Goal: Task Accomplishment & Management: Manage account settings

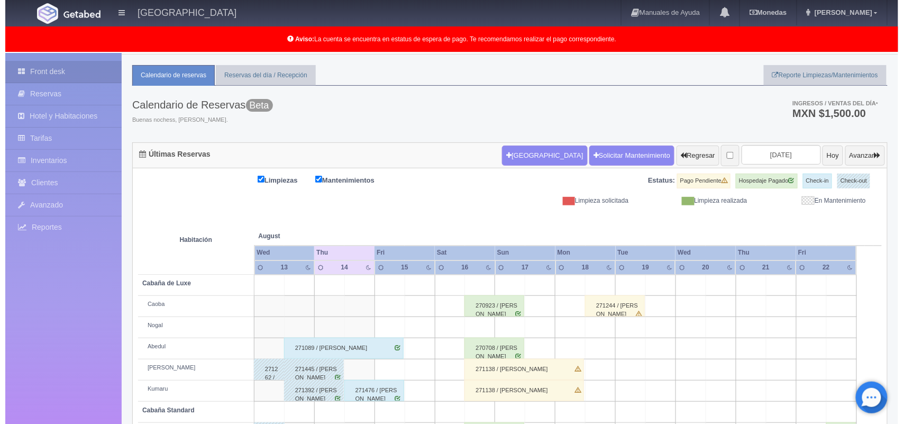
scroll to position [4, 0]
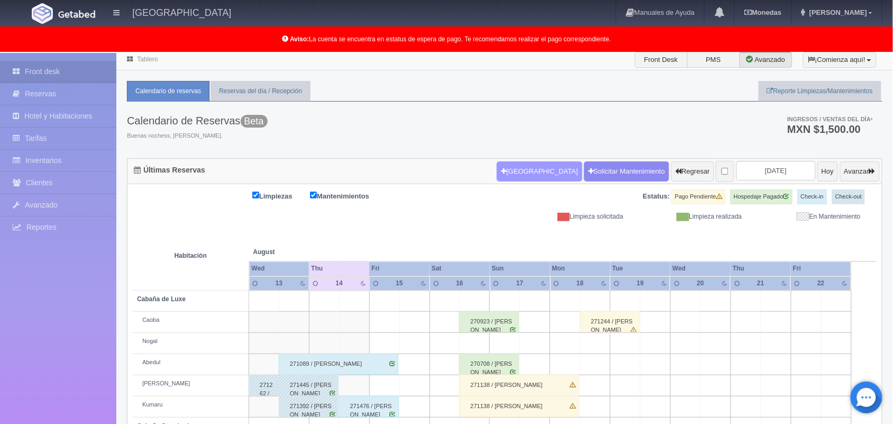
click at [511, 170] on button "Nueva Reserva" at bounding box center [539, 171] width 85 height 20
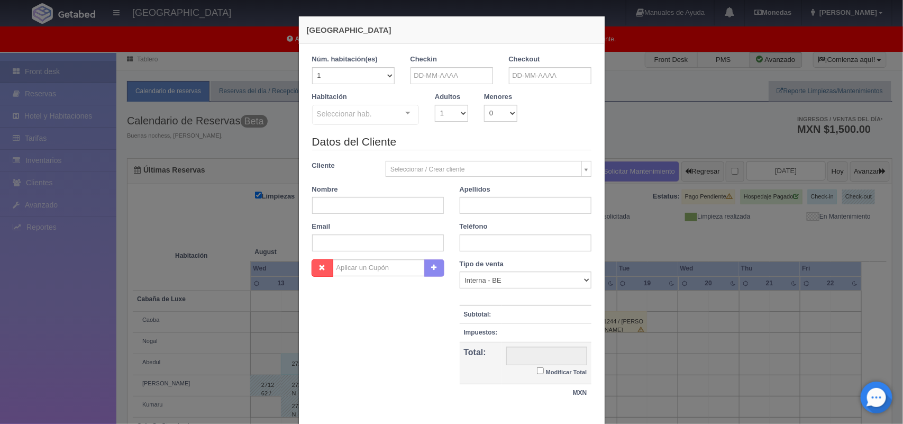
checkbox input "false"
click at [445, 73] on input "text" at bounding box center [452, 75] width 83 height 17
click at [474, 160] on link "14" at bounding box center [475, 157] width 14 height 15
type input "[DATE]"
checkbox input "false"
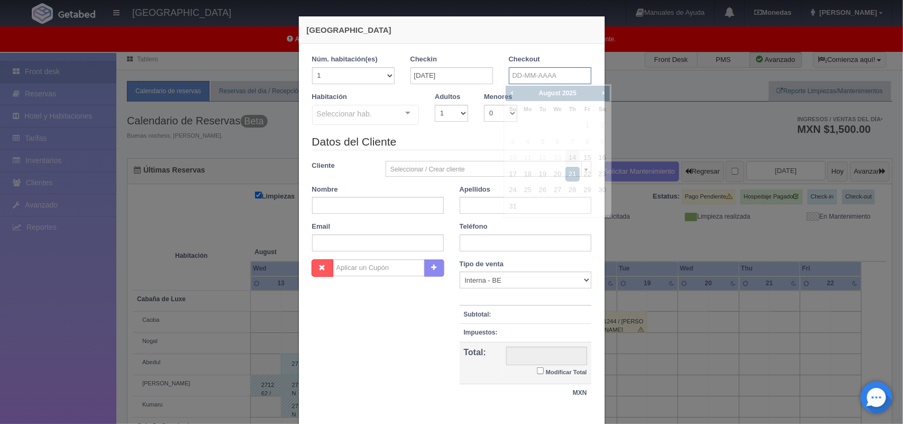
click at [535, 76] on input "text" at bounding box center [550, 75] width 83 height 17
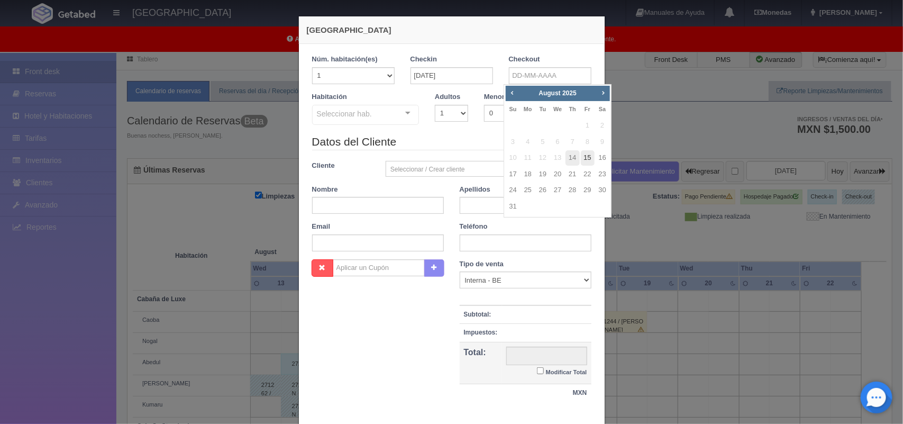
click at [585, 159] on link "15" at bounding box center [588, 157] width 14 height 15
type input "[DATE]"
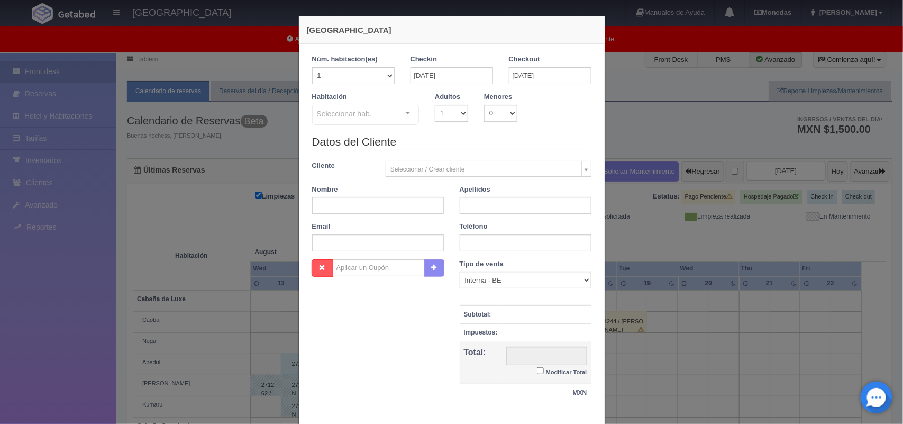
checkbox input "false"
drag, startPoint x: 443, startPoint y: 110, endPoint x: 442, endPoint y: 144, distance: 34.4
click at [442, 144] on form "1 Núm. habitación(es) 1 2 3 4 5 6 7 8 9 10 11 12 13 14 15 16 17 18 19 20 Checki…" at bounding box center [451, 234] width 279 height 358
select select "2"
click at [435, 105] on select "1 2 3 4 5 6 7 8 9 10" at bounding box center [451, 113] width 33 height 17
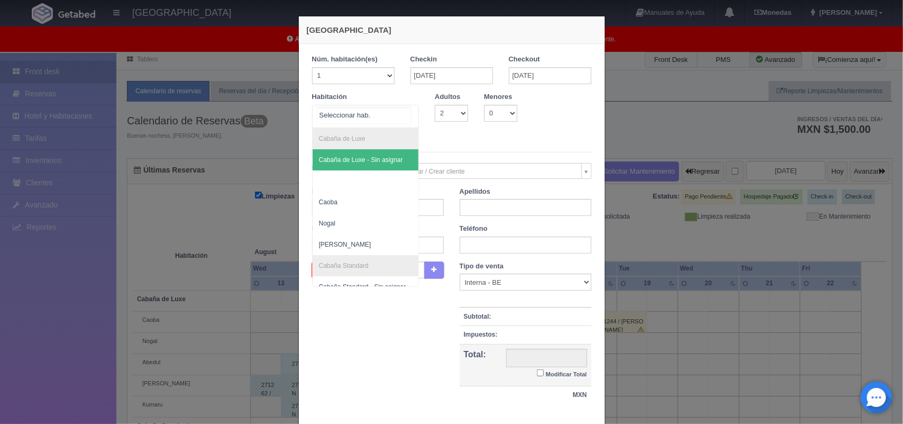
click at [400, 113] on div "Cabaña de Luxe Cabaña de Luxe - Sin asignar Caoba Nogal Cerezo Cabaña Standard …" at bounding box center [365, 116] width 107 height 23
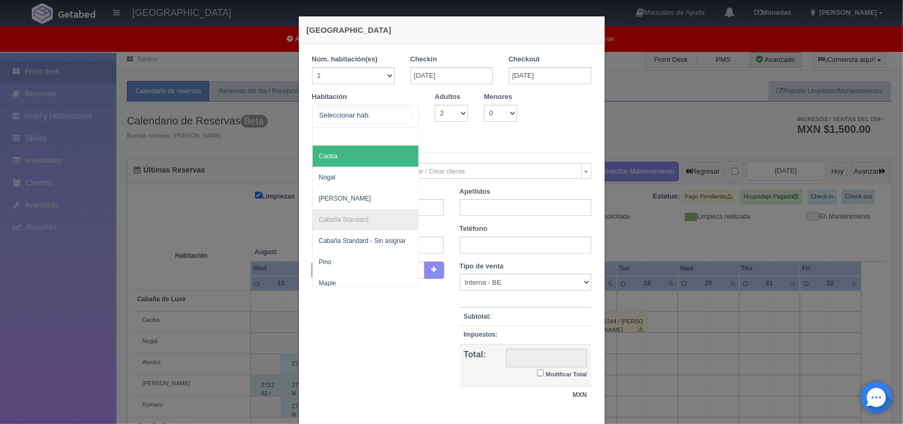
scroll to position [106, 0]
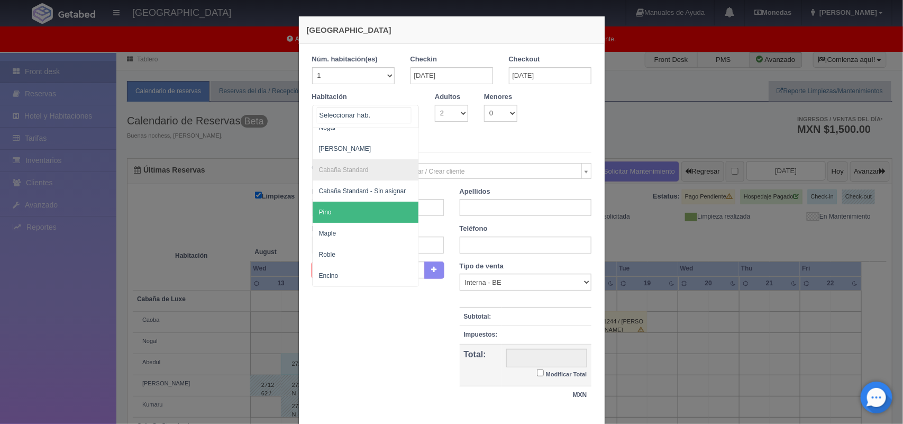
click at [368, 202] on span "[PERSON_NAME]" at bounding box center [366, 212] width 106 height 21
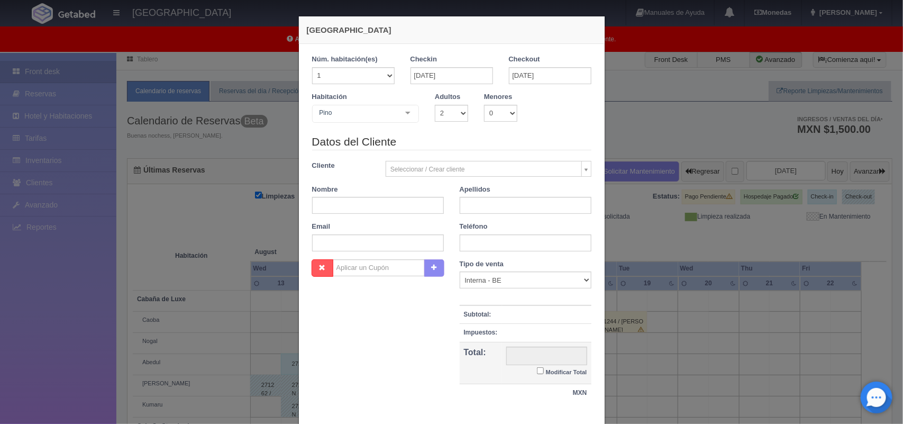
checkbox input "false"
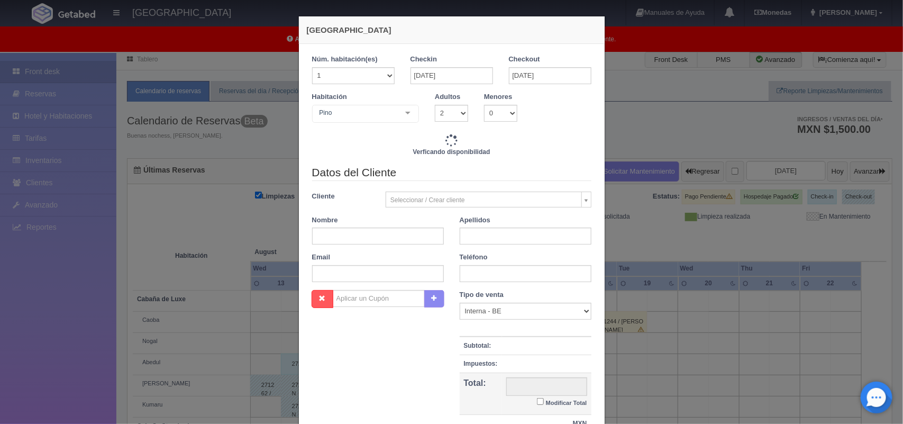
type input "1300.00"
checkbox input "false"
click at [357, 237] on input "text" at bounding box center [378, 236] width 132 height 17
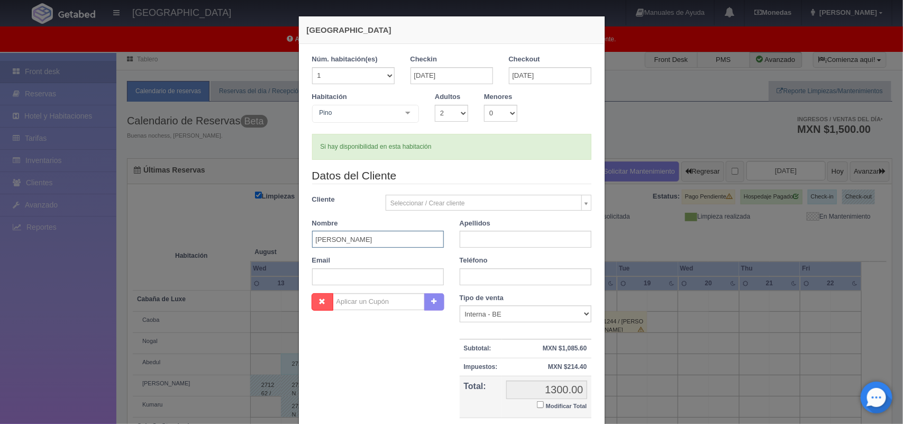
type input "[PERSON_NAME]"
click at [476, 240] on input "text" at bounding box center [526, 239] width 132 height 17
type input "[PERSON_NAME]"
click at [493, 277] on input "text" at bounding box center [526, 276] width 132 height 17
type input "5565055809"
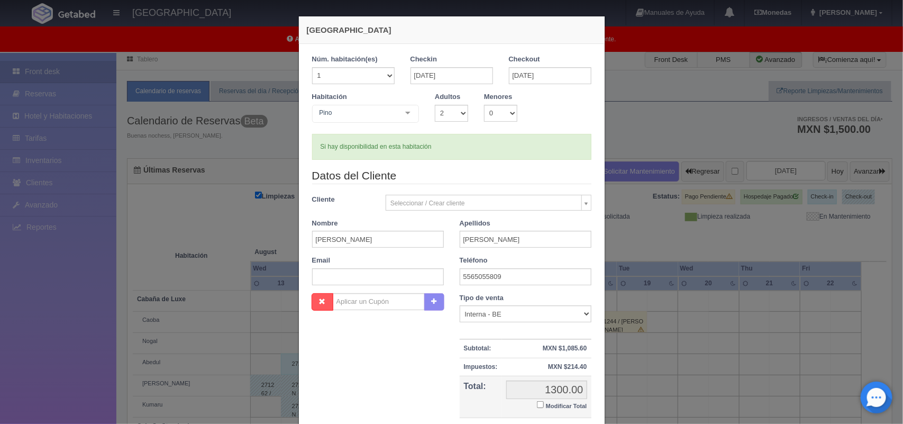
click at [538, 405] on input "Modificar Total" at bounding box center [540, 404] width 7 height 7
checkbox input "true"
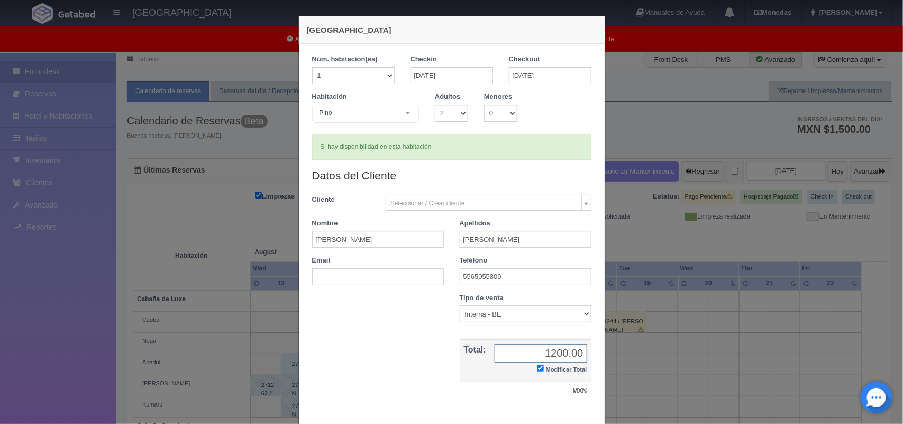
scroll to position [61, 0]
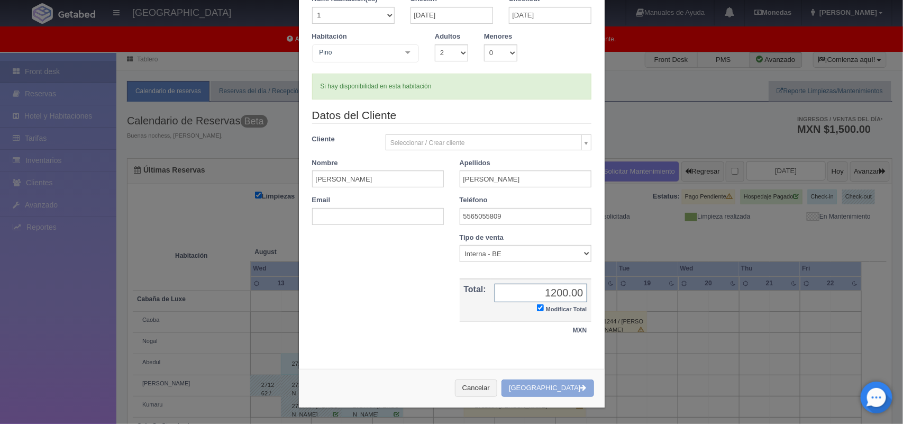
type input "1200.00"
click at [538, 387] on button "Crear Reserva" at bounding box center [548, 387] width 92 height 17
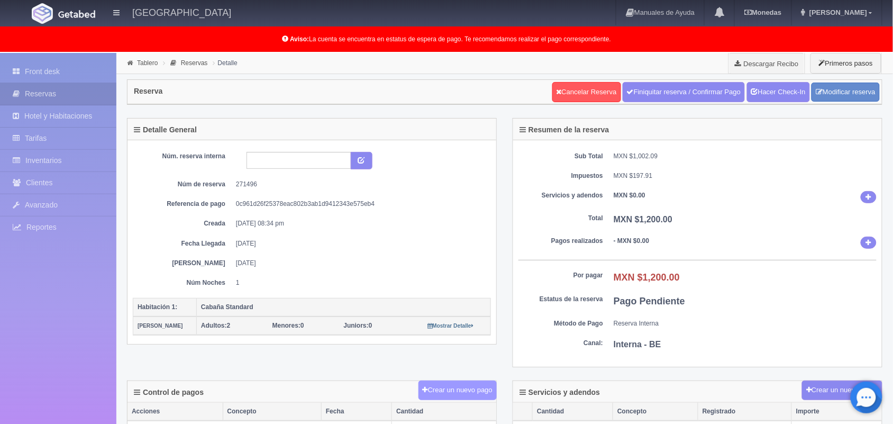
click at [443, 393] on button "Crear un nuevo pago" at bounding box center [458, 391] width 78 height 20
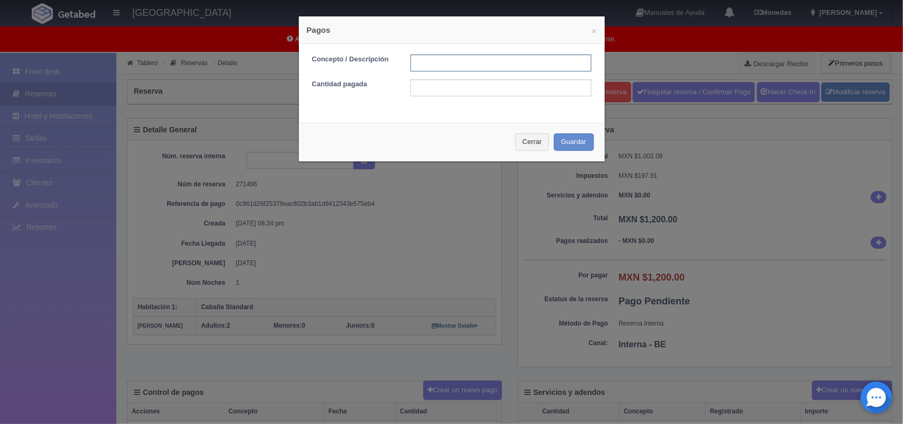
click at [467, 62] on input "text" at bounding box center [501, 63] width 181 height 17
type input "pago efectivo [DATE]"
click at [427, 91] on input "text" at bounding box center [501, 87] width 181 height 17
type input "1200.00"
click at [558, 144] on button "Guardar" at bounding box center [574, 141] width 40 height 17
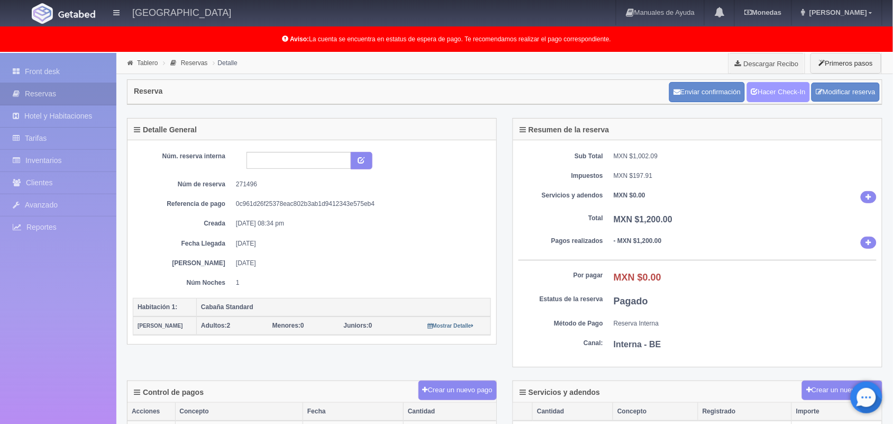
click at [766, 94] on link "Hacer Check-In" at bounding box center [778, 92] width 63 height 20
